Goal: Check status: Check status

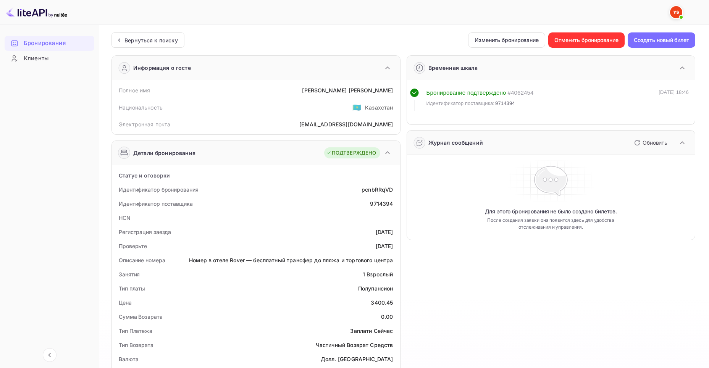
click at [29, 42] on ya-tr-span "Бронирования" at bounding box center [45, 43] width 42 height 9
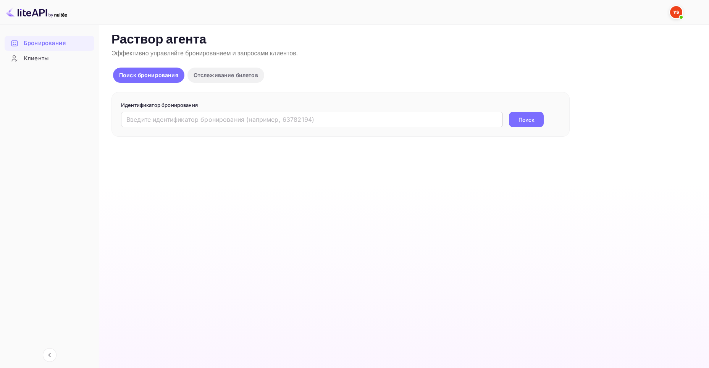
click at [517, 45] on p "Раствор агента" at bounding box center [403, 39] width 584 height 15
click at [318, 126] on input "text" at bounding box center [312, 119] width 382 height 15
paste input "9448276"
type input "9448276"
click at [512, 121] on button "Поиск" at bounding box center [526, 119] width 35 height 15
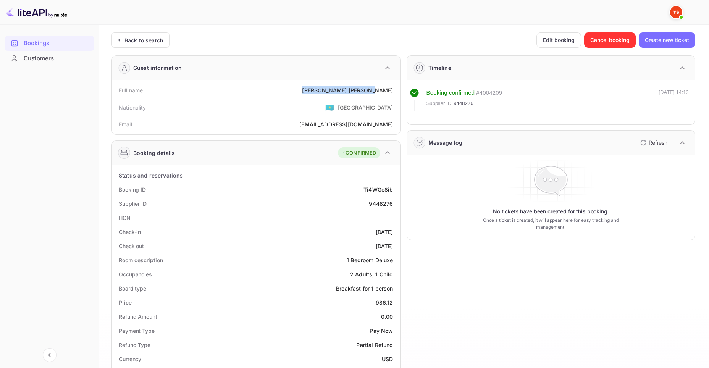
drag, startPoint x: 352, startPoint y: 88, endPoint x: 394, endPoint y: 92, distance: 42.1
click at [394, 92] on div "Full name [PERSON_NAME]" at bounding box center [256, 90] width 282 height 14
copy div "[PERSON_NAME]"
drag, startPoint x: 377, startPoint y: 303, endPoint x: 393, endPoint y: 307, distance: 16.1
click at [393, 307] on div "Price 986.12" at bounding box center [256, 303] width 282 height 14
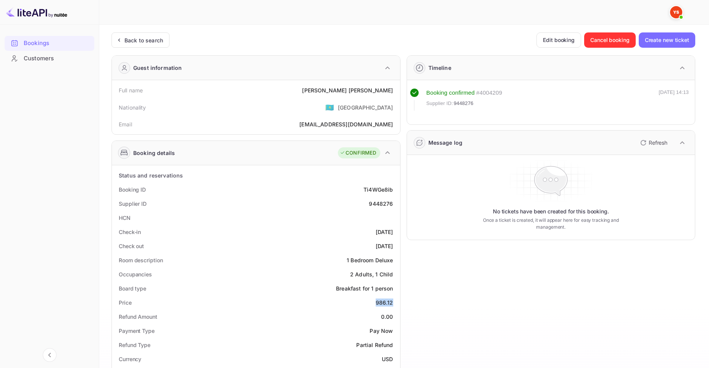
copy div "986.12"
